Goal: Leave review/rating: Share an evaluation or opinion about a product, service, or content

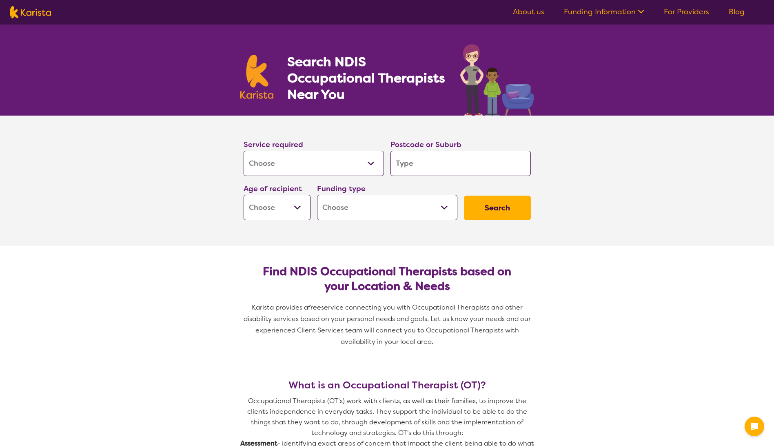
select select "[MEDICAL_DATA]"
click at [412, 168] on input "search" at bounding box center [461, 163] width 140 height 25
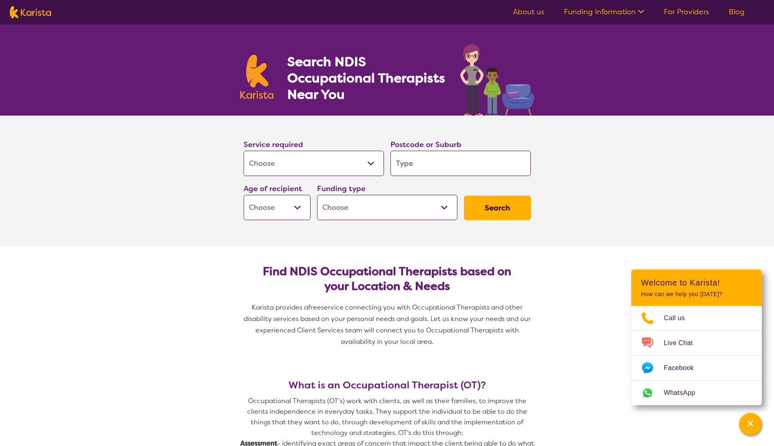
type input "3"
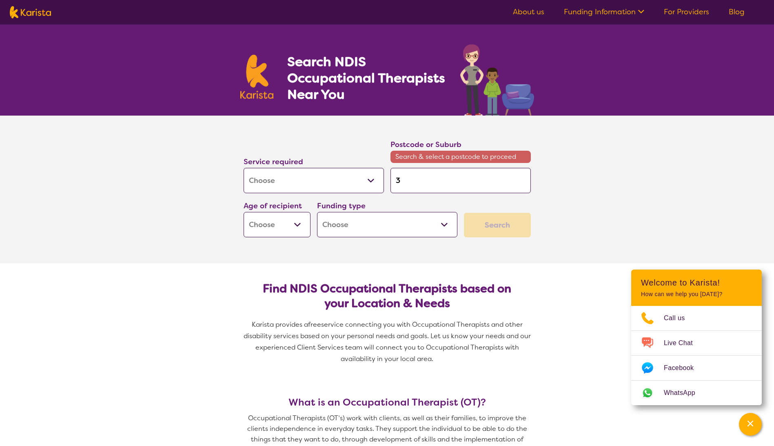
type input "30"
type input "307"
type input "3073"
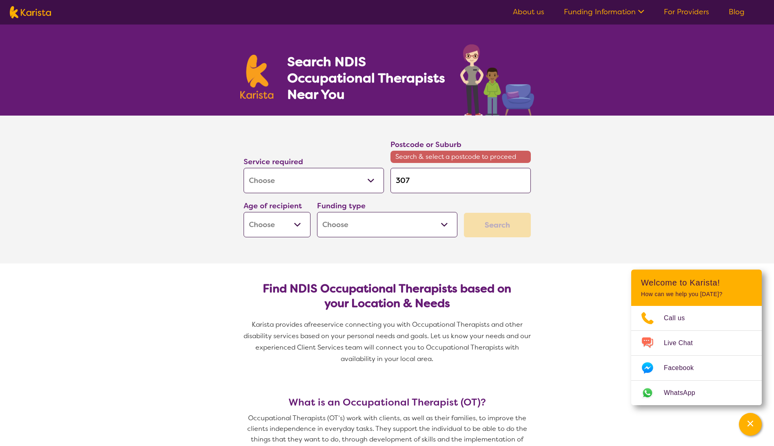
type input "3073"
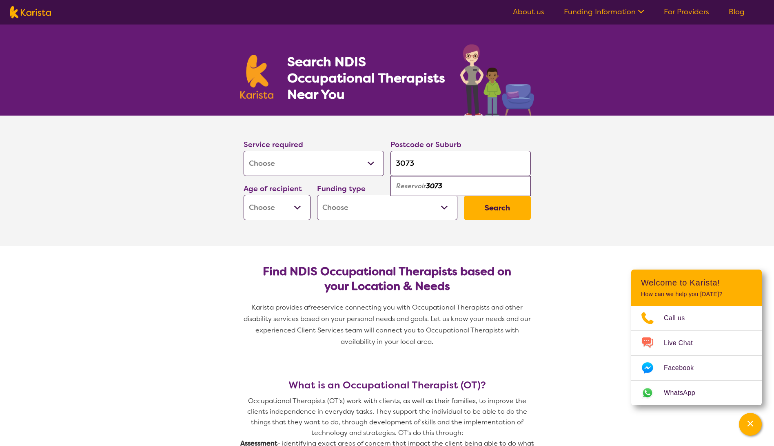
type input "3073"
click at [423, 182] on em "Reservoir" at bounding box center [411, 186] width 30 height 9
click at [286, 208] on select "Early Childhood - 0 to 9 Child - 10 to 11 Adolescent - 12 to 17 Adult - 18 to 6…" at bounding box center [277, 207] width 67 height 25
select select "AS"
click at [244, 195] on select "Early Childhood - 0 to 9 Child - 10 to 11 Adolescent - 12 to 17 Adult - 18 to 6…" at bounding box center [277, 207] width 67 height 25
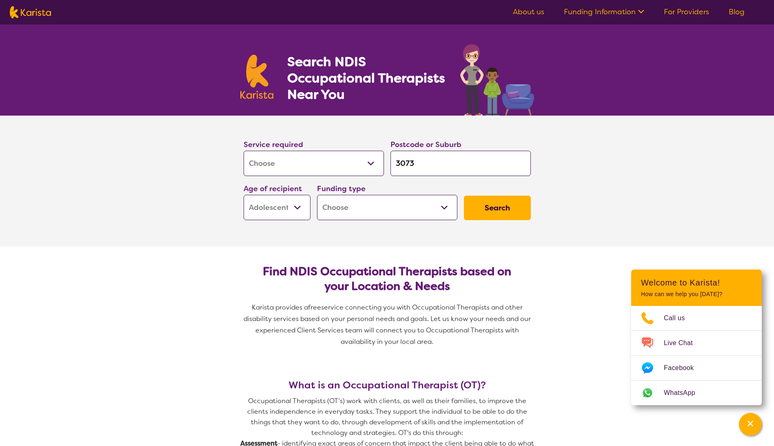
select select "AS"
click at [442, 206] on select "Home Care Package (HCP) National Disability Insurance Scheme (NDIS) I don't know" at bounding box center [387, 207] width 140 height 25
select select "NDIS"
click at [317, 195] on select "Home Care Package (HCP) National Disability Insurance Scheme (NDIS) I don't know" at bounding box center [387, 207] width 140 height 25
select select "NDIS"
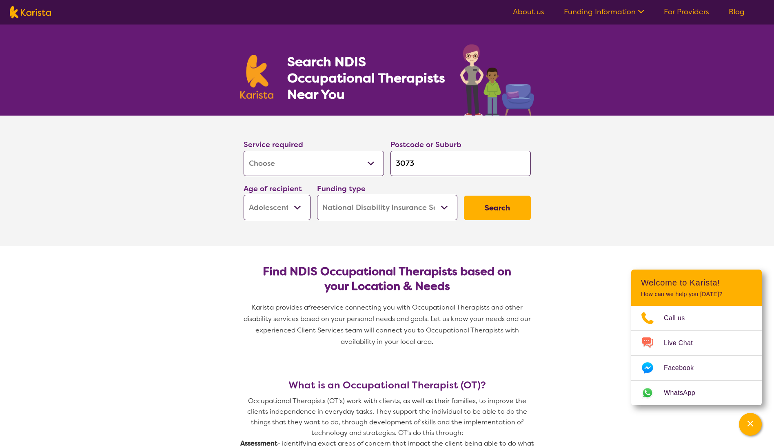
click at [492, 214] on button "Search" at bounding box center [497, 207] width 67 height 24
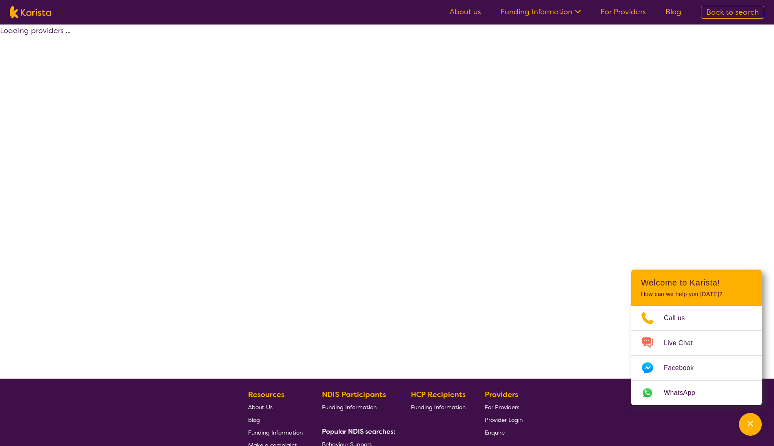
select select "by_score"
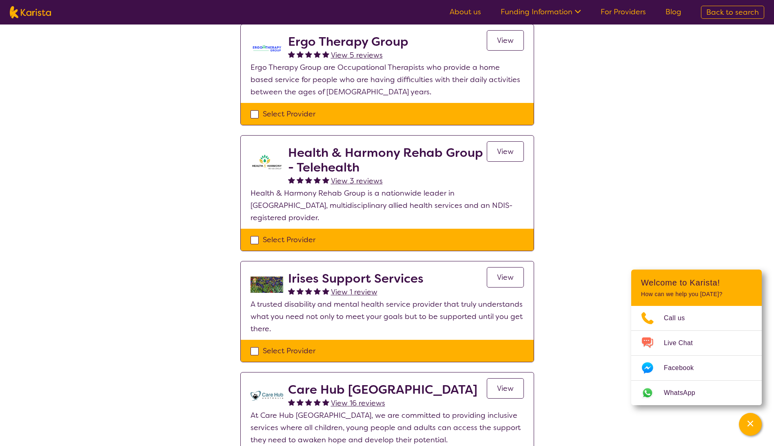
scroll to position [531, 0]
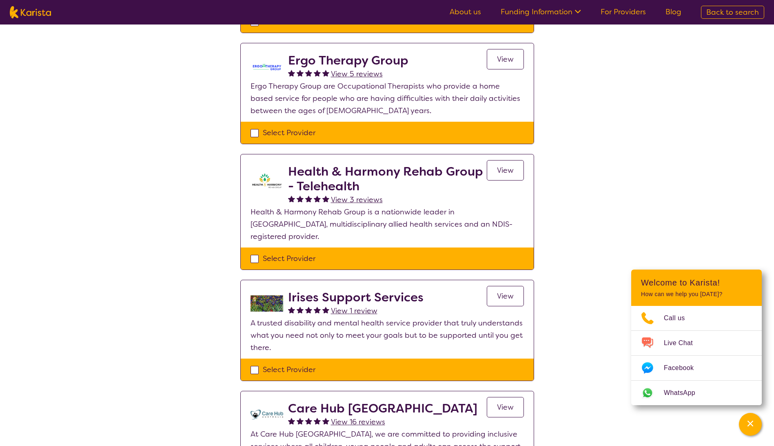
click at [340, 306] on span "View 1 review" at bounding box center [354, 311] width 47 height 10
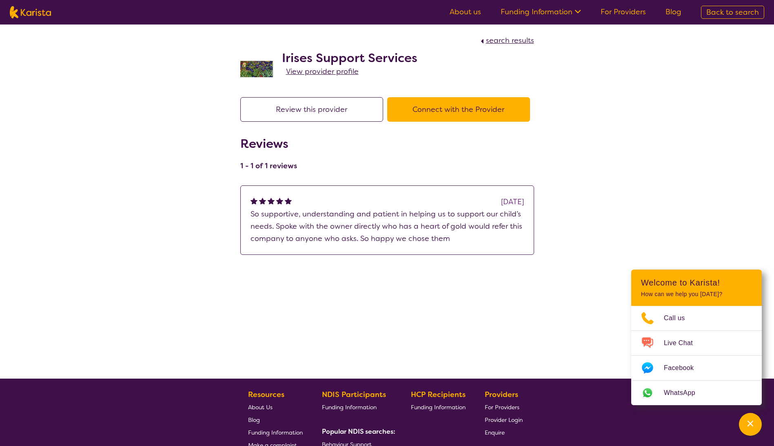
click at [301, 111] on button "Review this provider" at bounding box center [311, 109] width 143 height 24
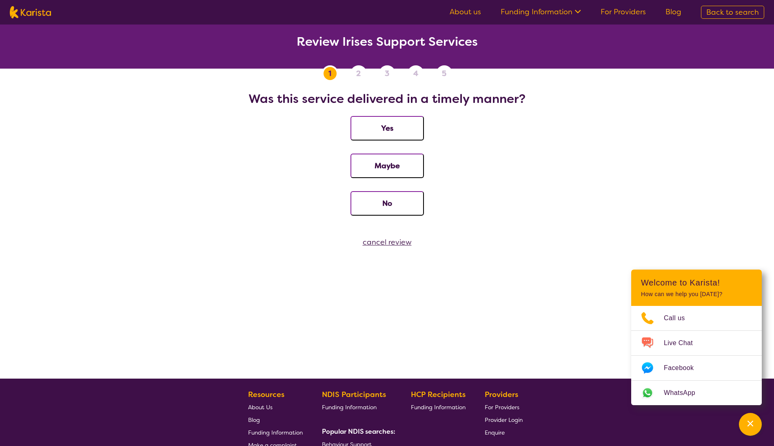
click at [381, 171] on button "Maybe" at bounding box center [387, 165] width 73 height 24
click at [395, 239] on div "cancel review" at bounding box center [387, 242] width 774 height 12
